Goal: Information Seeking & Learning: Learn about a topic

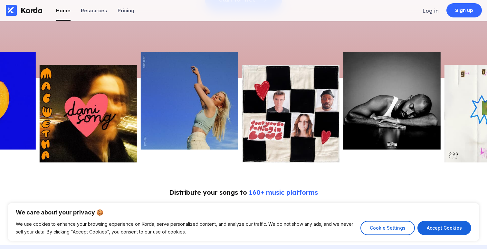
scroll to position [165, 0]
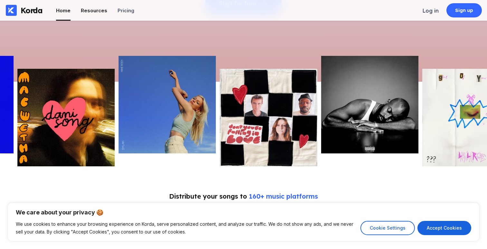
click at [101, 11] on div "Resources" at bounding box center [94, 10] width 26 height 6
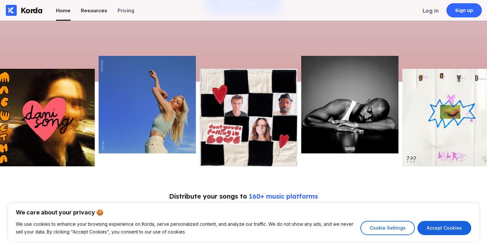
click at [95, 13] on li "Resources" at bounding box center [94, 10] width 26 height 21
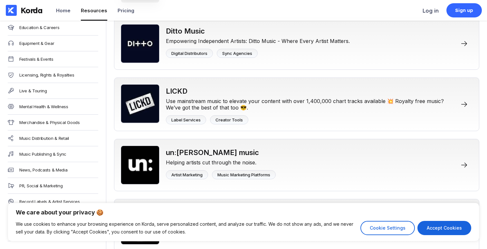
scroll to position [625, 0]
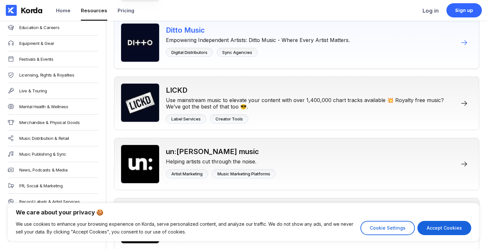
click at [213, 43] on div "Empowering Independent Artists: Ditto Music - Where Every Artist Matters." at bounding box center [258, 38] width 184 height 9
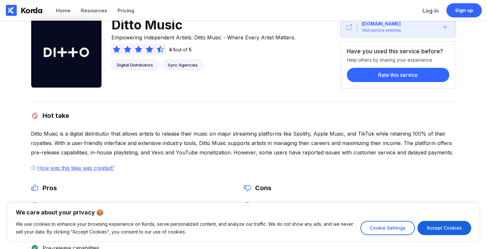
scroll to position [18, 0]
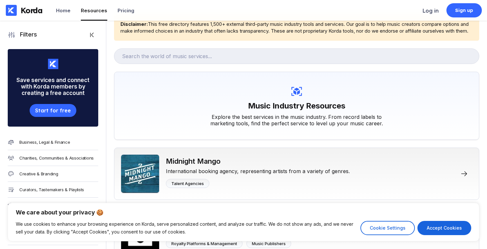
scroll to position [20, 0]
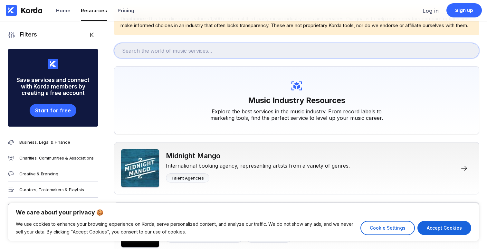
click at [217, 56] on input "text" at bounding box center [297, 50] width 366 height 15
type input "songwriting"
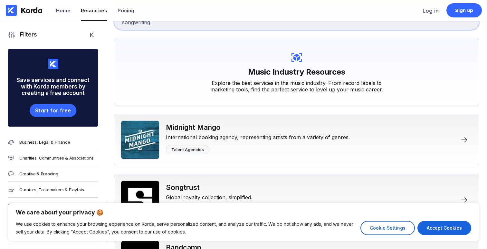
scroll to position [51, 0]
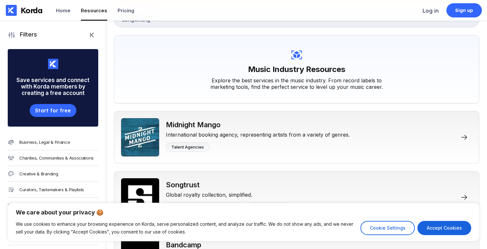
click at [445, 238] on div "We care about your privacy 🍪 We use cookies to enhance your browsing experience…" at bounding box center [244, 221] width 472 height 38
click at [445, 231] on button "Accept Cookies" at bounding box center [445, 227] width 54 height 14
checkbox input "true"
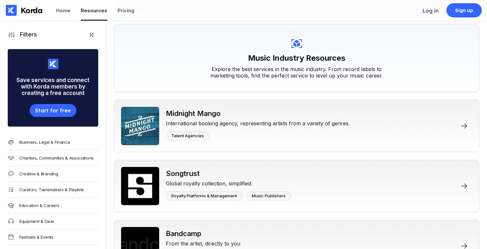
scroll to position [0, 0]
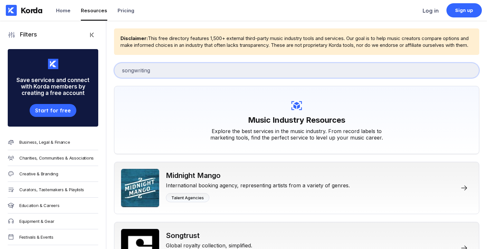
drag, startPoint x: 170, startPoint y: 74, endPoint x: 47, endPoint y: 49, distance: 125.6
type input "splice"
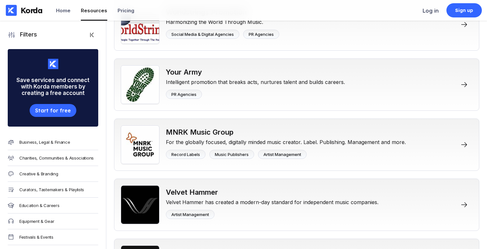
scroll to position [5923, 0]
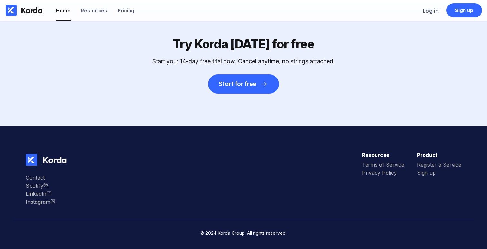
scroll to position [165, 0]
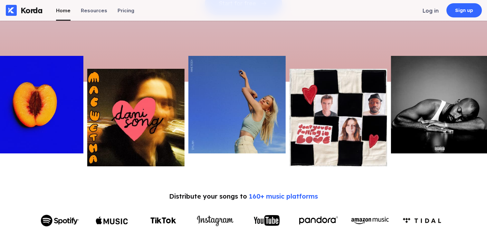
click at [330, 130] on img at bounding box center [338, 117] width 97 height 97
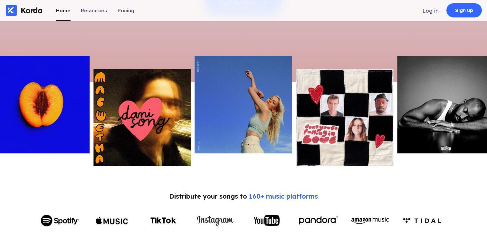
click at [330, 130] on img at bounding box center [344, 117] width 97 height 97
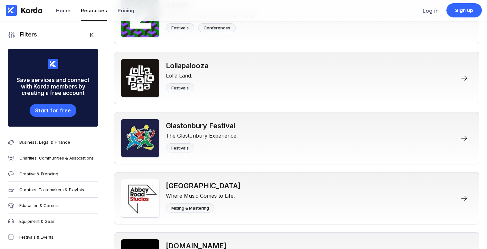
scroll to position [165, 0]
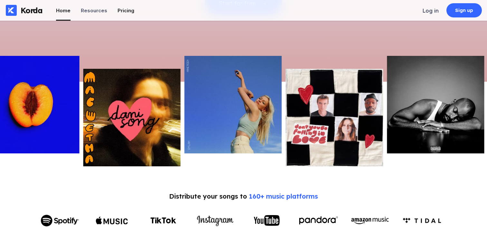
click at [120, 9] on div "Pricing" at bounding box center [126, 10] width 17 height 6
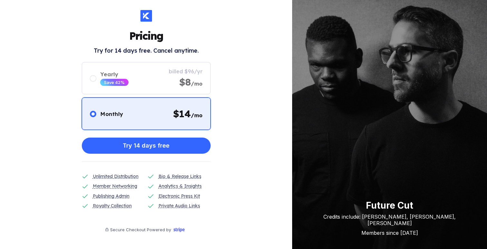
scroll to position [7, 0]
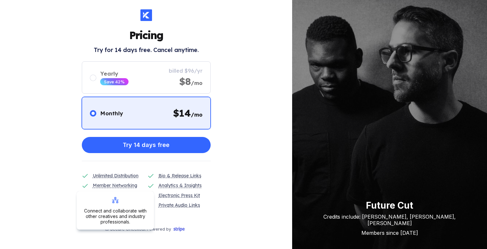
click at [110, 185] on div "Member Networking" at bounding box center [115, 184] width 44 height 7
